Goal: Information Seeking & Learning: Learn about a topic

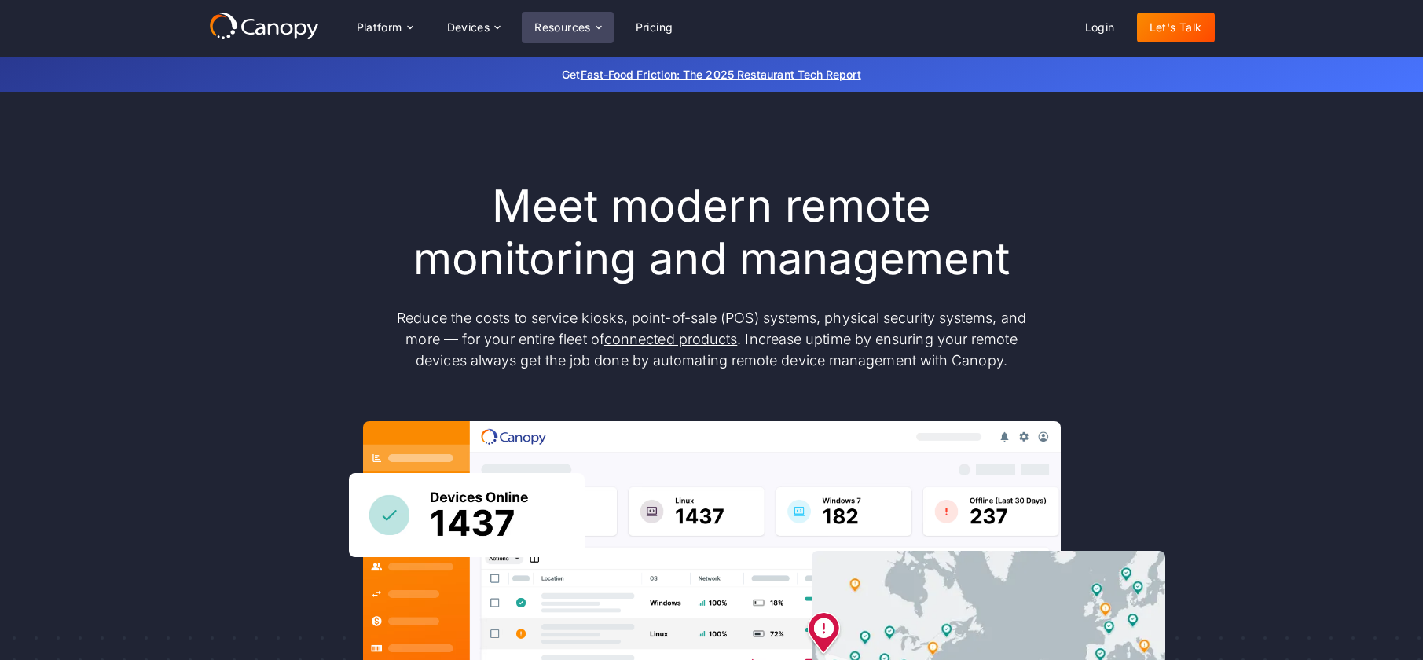
click at [586, 27] on div "Resources" at bounding box center [562, 27] width 57 height 11
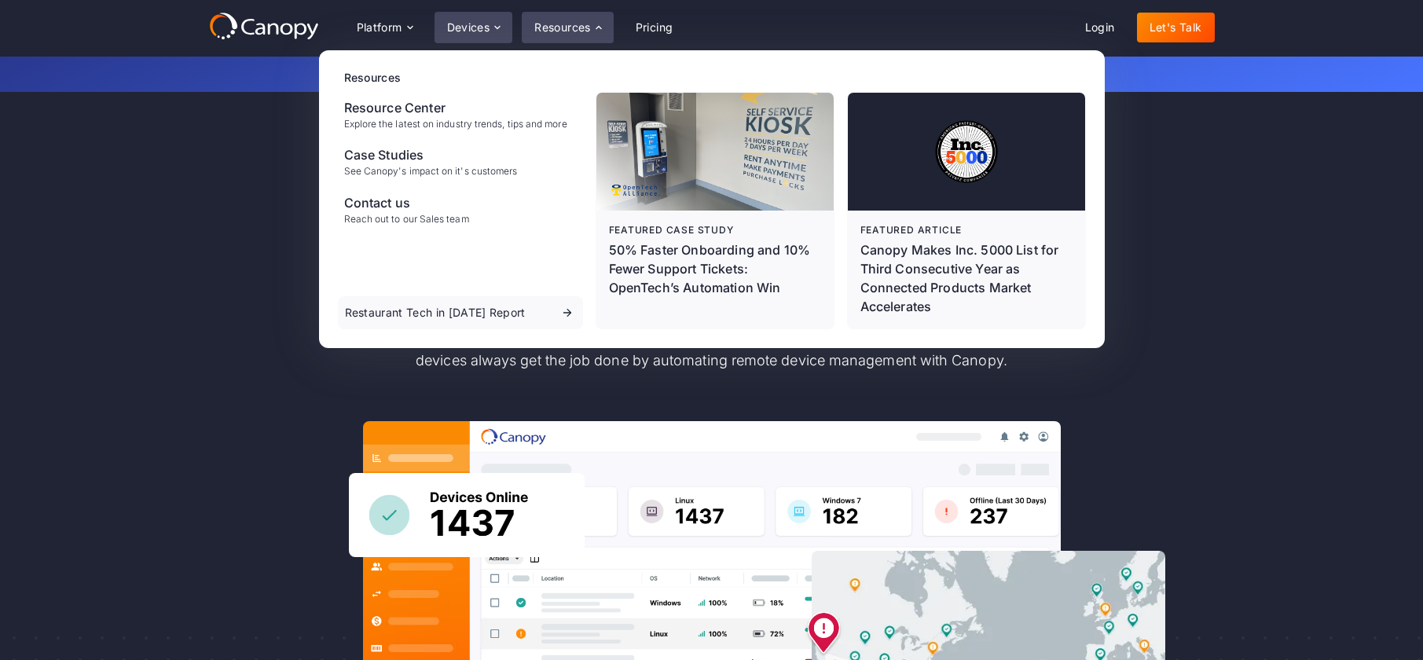
click at [468, 30] on div "Devices" at bounding box center [468, 27] width 43 height 11
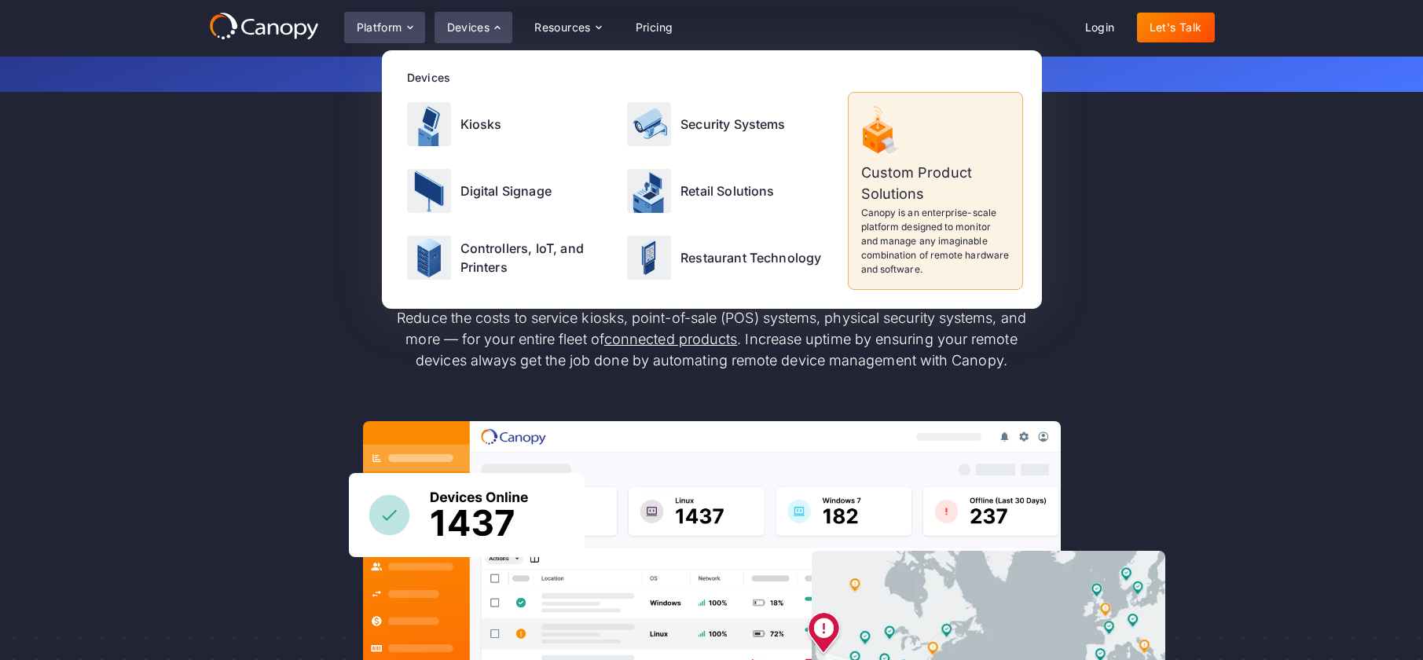
click at [397, 28] on div "Platform" at bounding box center [380, 27] width 46 height 11
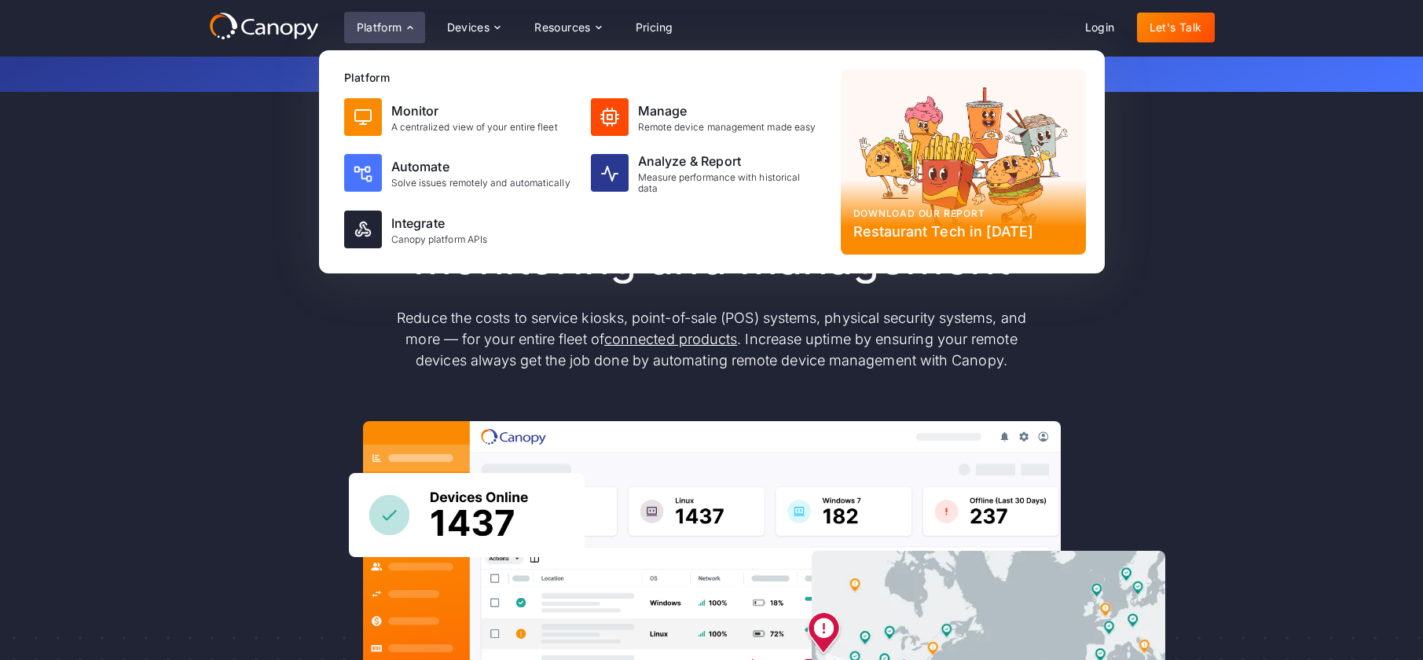
click at [211, 332] on div "Meet modern remote monitoring and management Reduce the costs to service kiosks…" at bounding box center [712, 515] width 1006 height 670
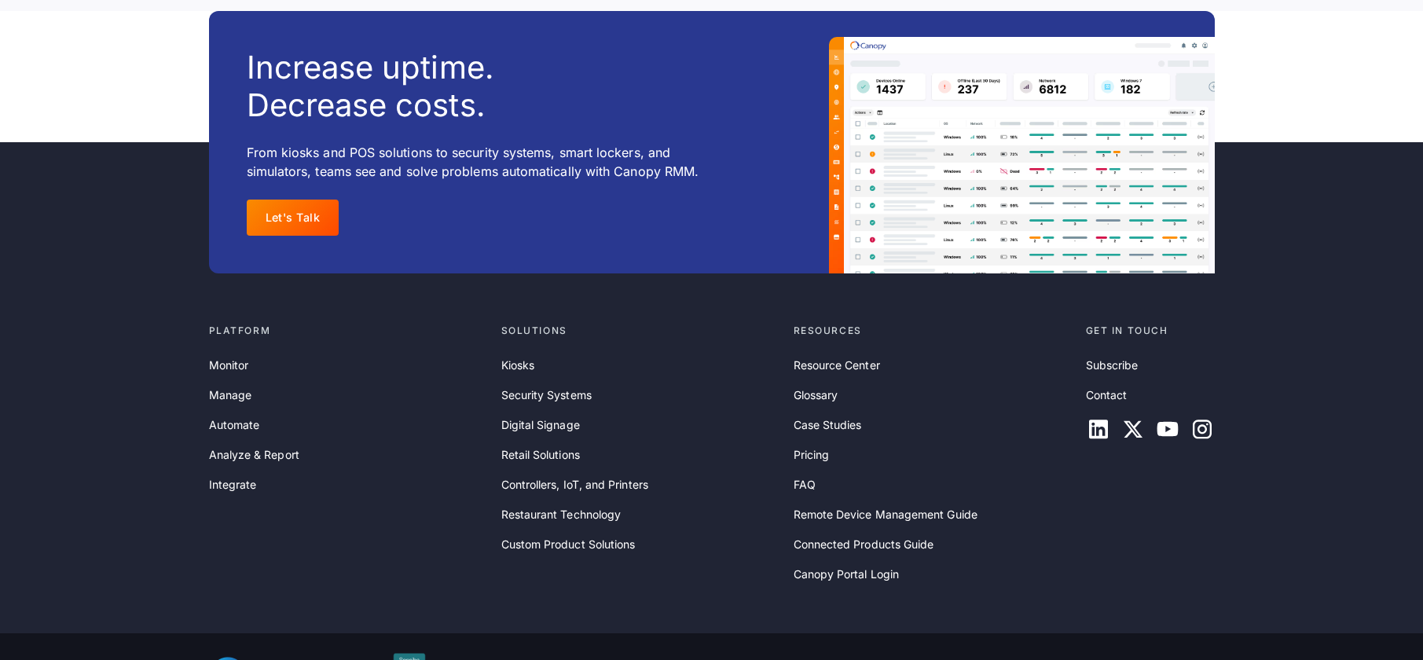
scroll to position [5096, 0]
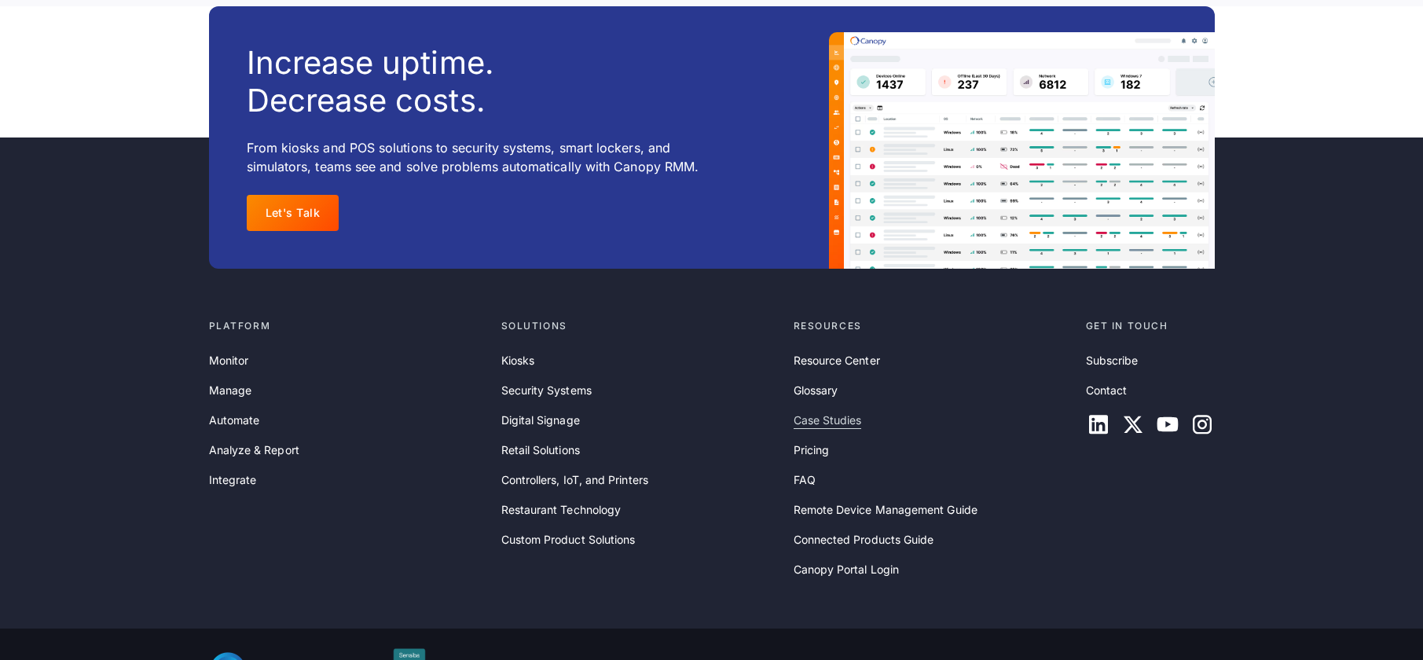
click at [849, 429] on link "Case Studies" at bounding box center [828, 420] width 68 height 17
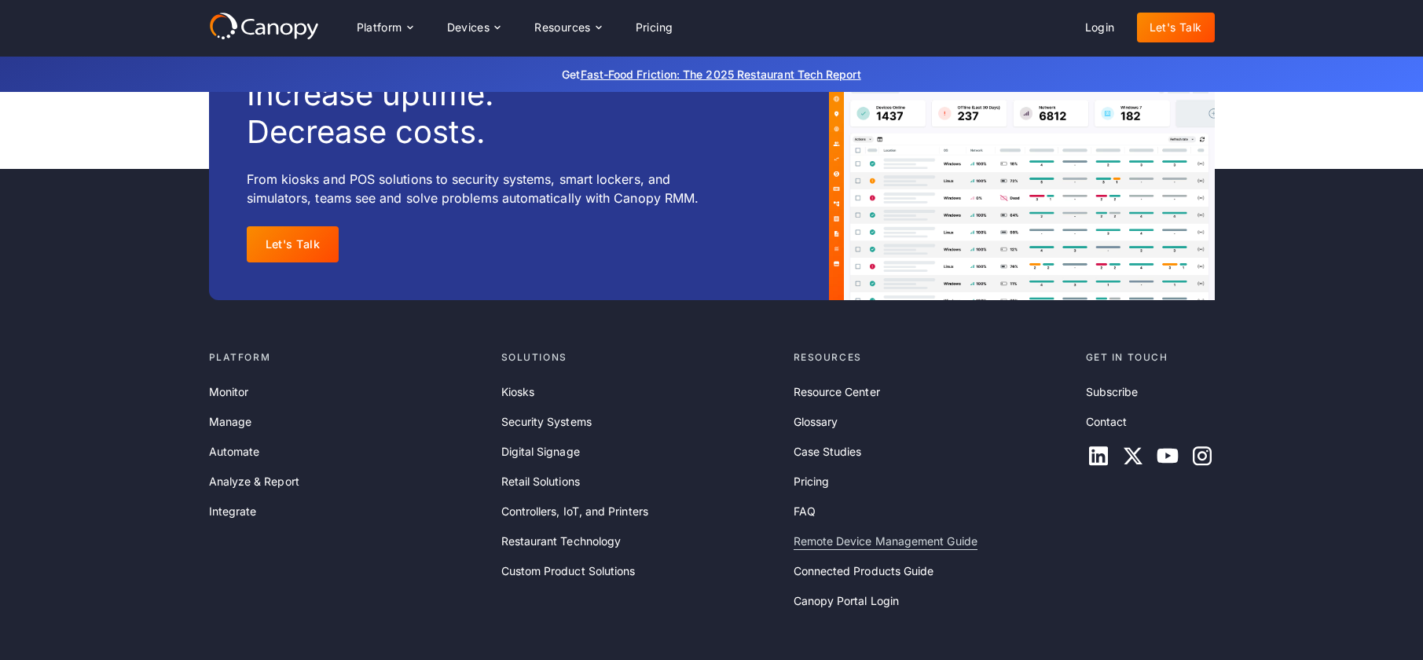
click at [850, 533] on link "Remote Device Management Guide" at bounding box center [886, 541] width 184 height 17
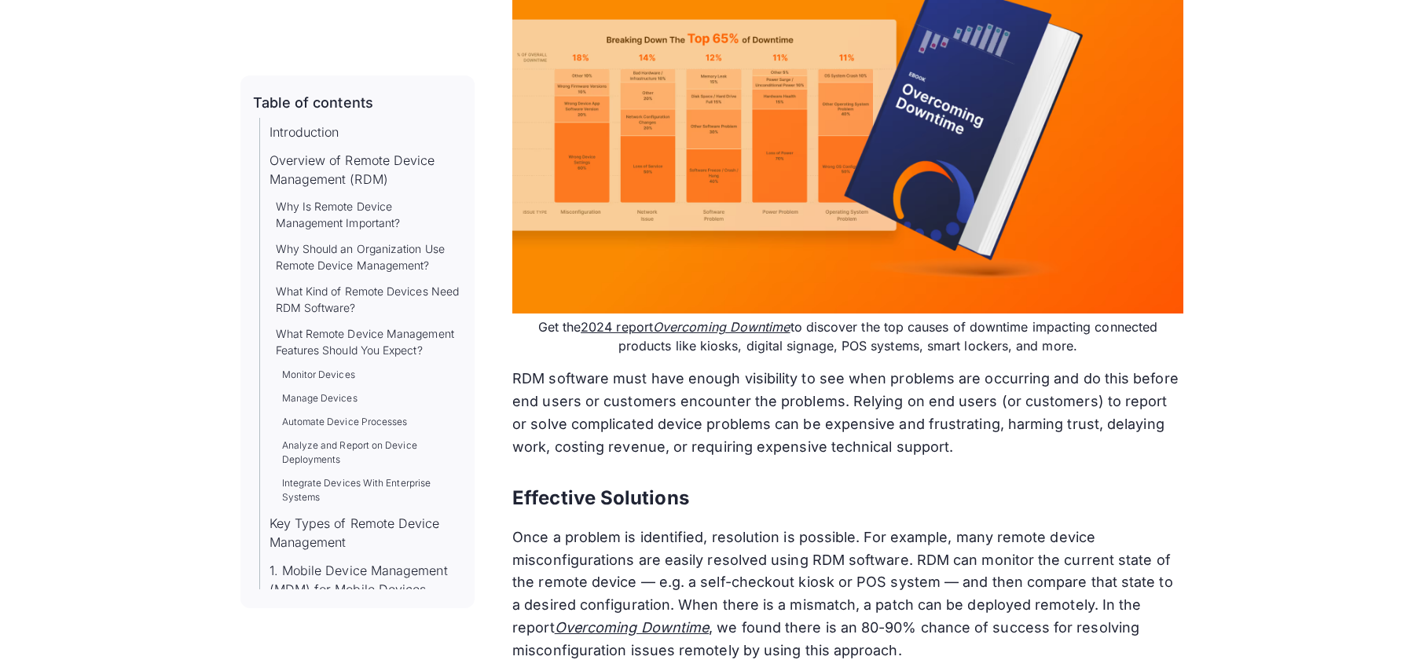
scroll to position [20642, 0]
